Goal: Task Accomplishment & Management: Use online tool/utility

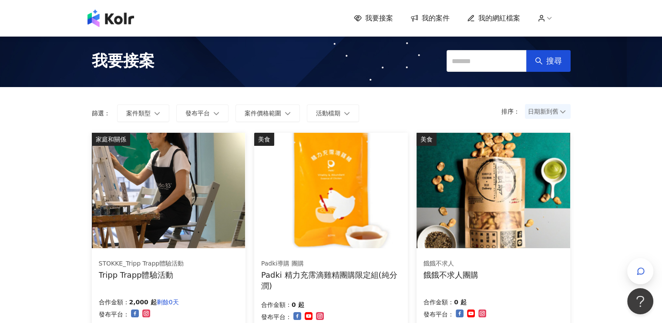
click at [374, 20] on span "我要接案" at bounding box center [379, 18] width 28 height 10
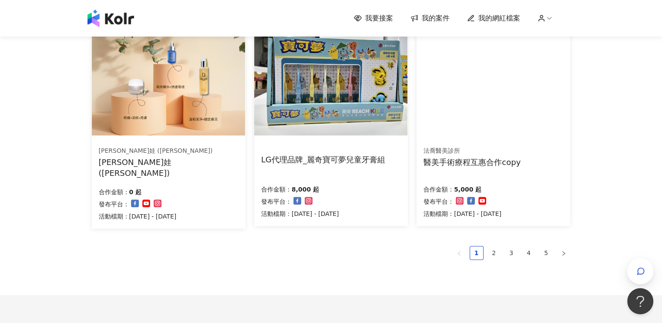
scroll to position [607, 0]
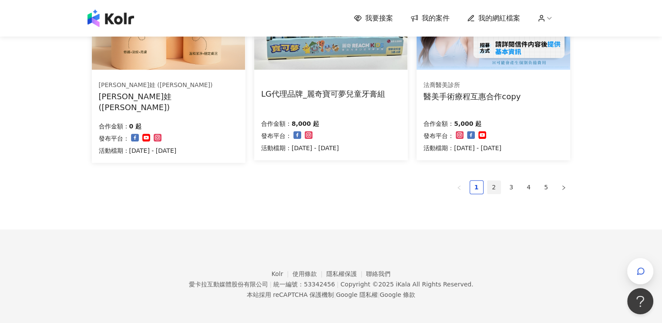
click at [494, 182] on link "2" at bounding box center [494, 187] width 13 height 13
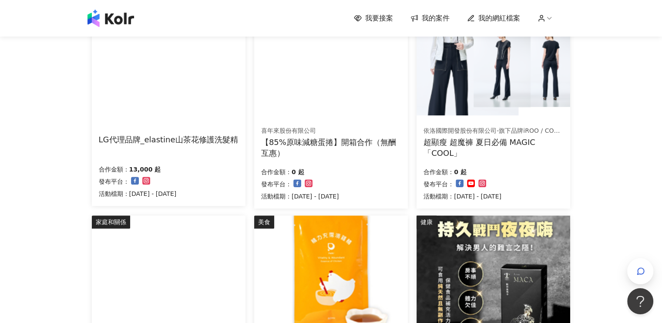
scroll to position [522, 0]
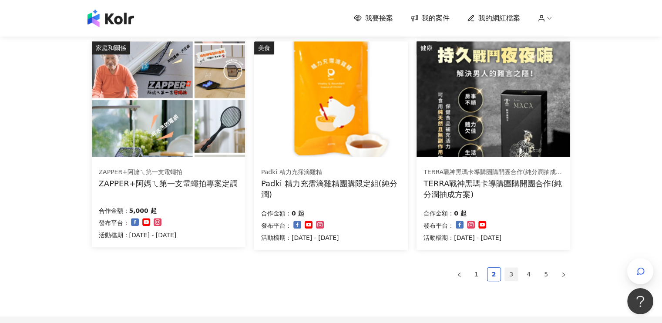
click at [509, 274] on link "3" at bounding box center [511, 274] width 13 height 13
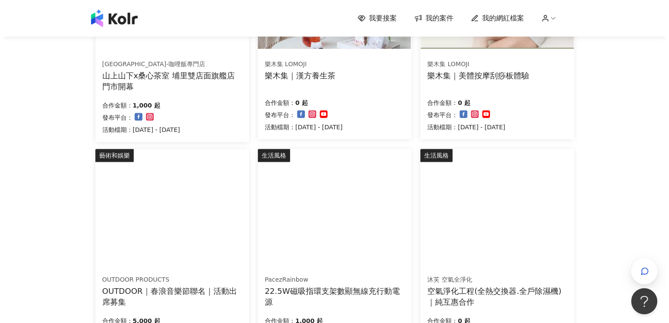
scroll to position [520, 0]
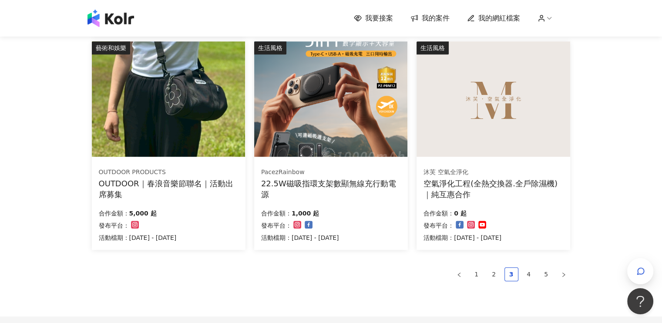
click at [159, 131] on img at bounding box center [168, 98] width 153 height 115
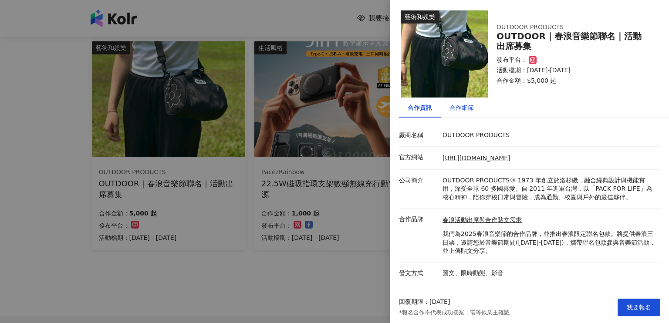
click at [465, 111] on div "合作細節" at bounding box center [461, 108] width 24 height 10
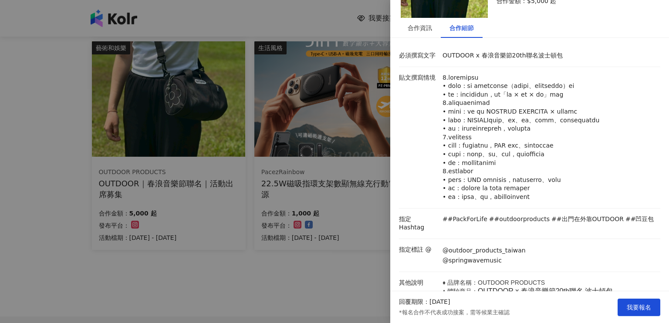
scroll to position [77, 0]
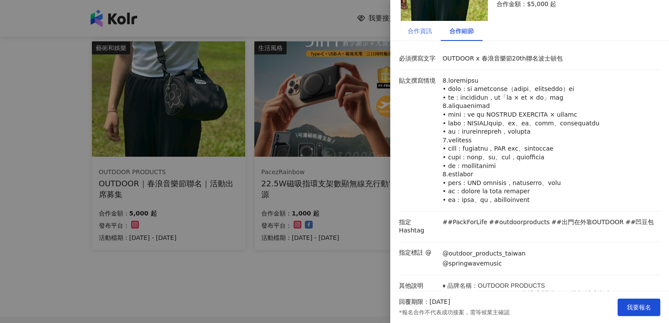
click at [414, 37] on div "合作資訊" at bounding box center [420, 31] width 42 height 20
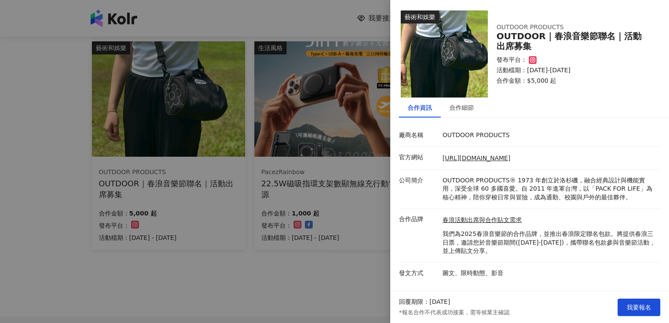
scroll to position [0, 0]
click at [453, 110] on div "合作細節" at bounding box center [461, 108] width 24 height 10
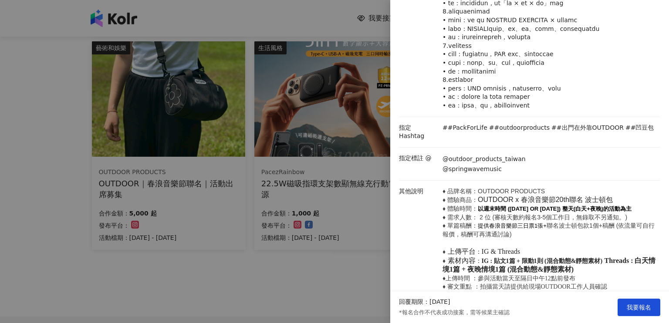
scroll to position [218, 0]
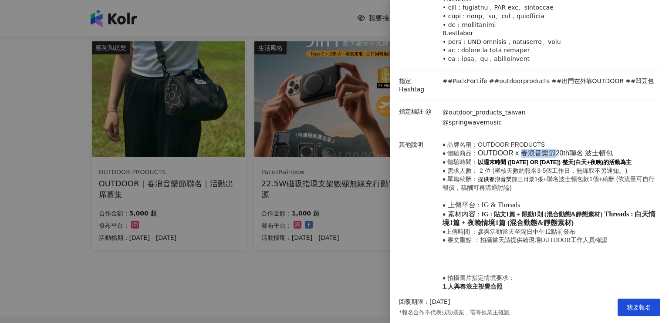
drag, startPoint x: 554, startPoint y: 162, endPoint x: 522, endPoint y: 160, distance: 32.7
click at [522, 157] on span "OUTDOOR x 春浪音樂節20th聯名" at bounding box center [530, 152] width 105 height 7
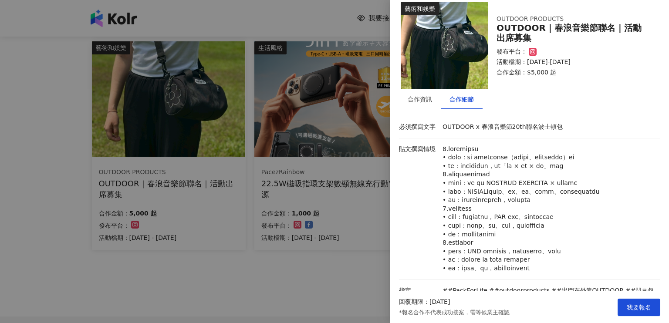
scroll to position [0, 0]
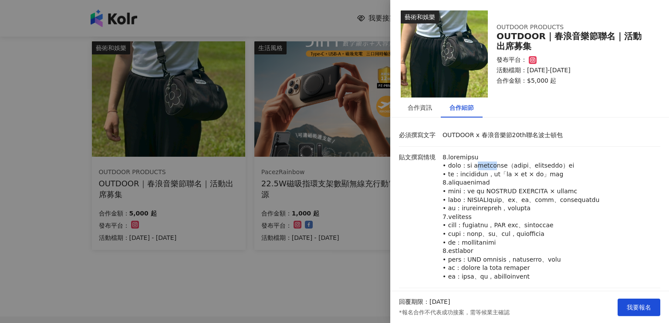
drag, startPoint x: 530, startPoint y: 164, endPoint x: 496, endPoint y: 165, distance: 34.0
click at [496, 165] on p at bounding box center [548, 217] width 213 height 128
copy p "春浪音樂節"
click at [301, 14] on div at bounding box center [334, 161] width 669 height 323
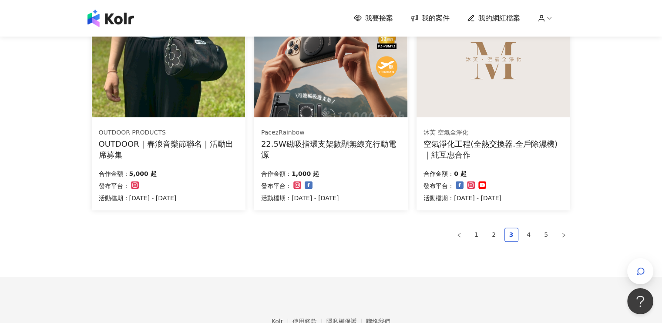
scroll to position [607, 0]
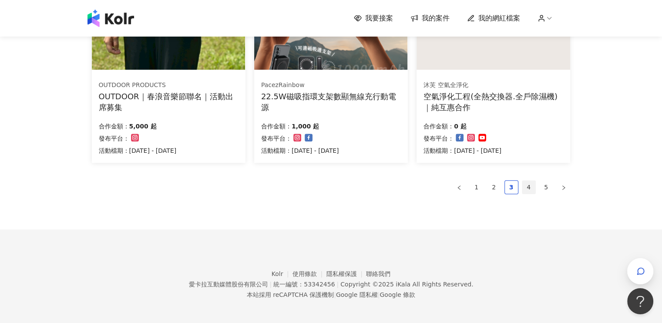
click at [530, 188] on link "4" at bounding box center [528, 187] width 13 height 13
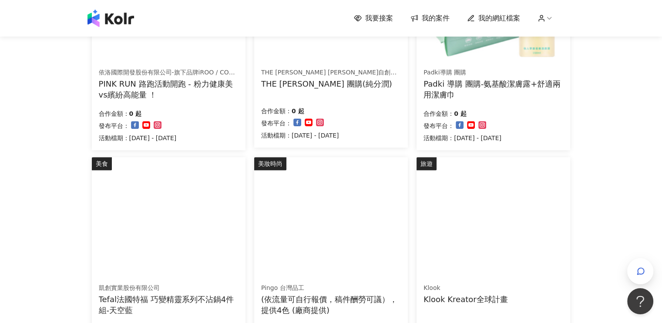
scroll to position [522, 0]
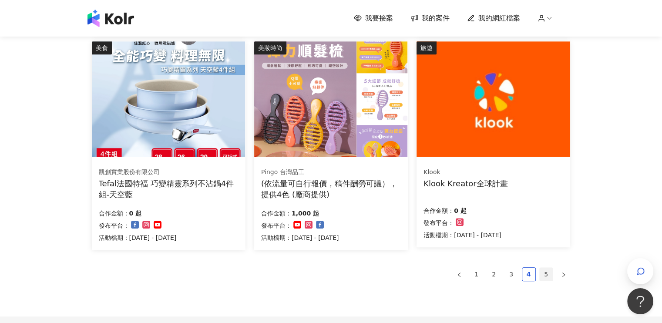
click at [547, 275] on link "5" at bounding box center [546, 274] width 13 height 13
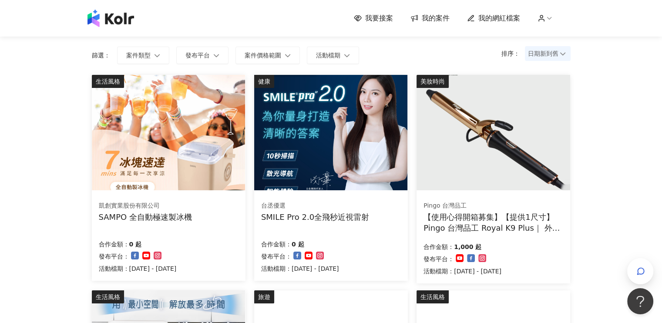
scroll to position [131, 0]
